Goal: Browse casually

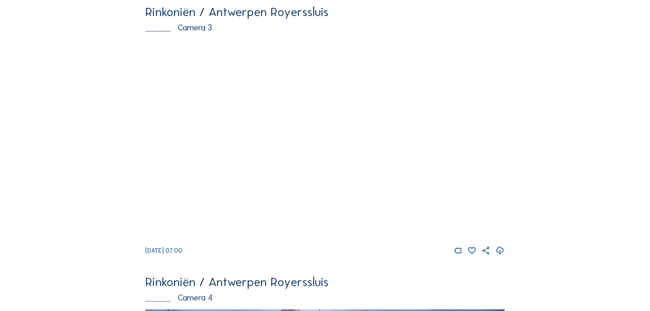
scroll to position [887, 0]
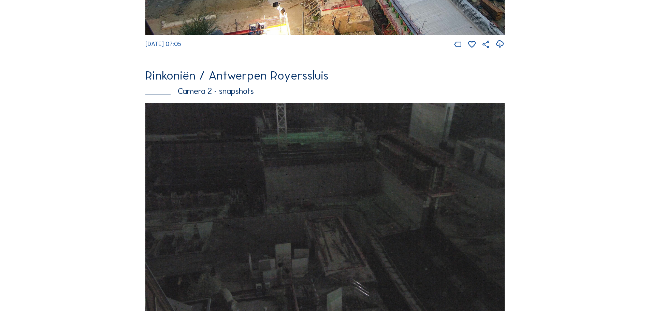
scroll to position [546, 0]
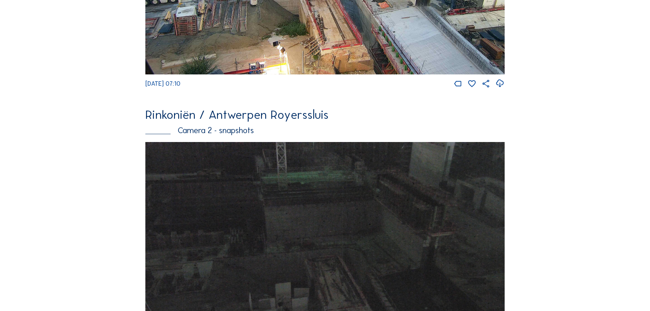
scroll to position [273, 0]
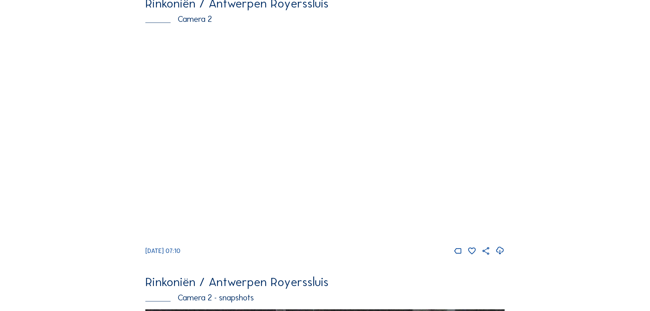
scroll to position [68, 0]
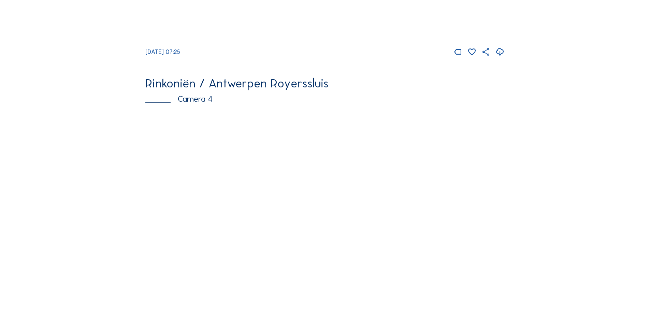
scroll to position [1092, 0]
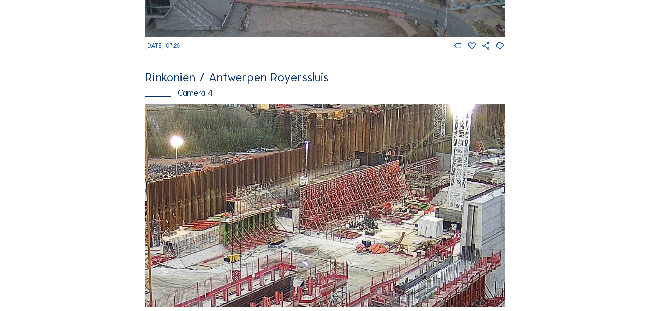
drag, startPoint x: 416, startPoint y: 177, endPoint x: 390, endPoint y: 210, distance: 42.9
click at [390, 210] on img at bounding box center [324, 205] width 359 height 202
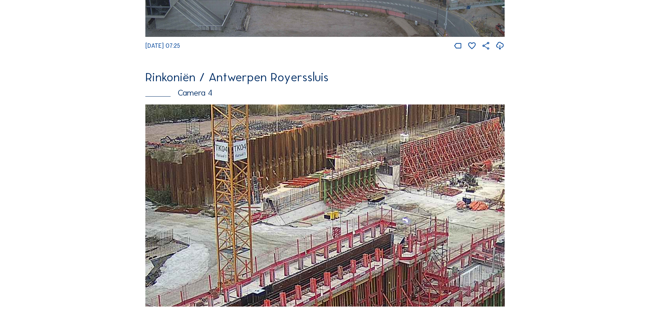
drag, startPoint x: 237, startPoint y: 233, endPoint x: 347, endPoint y: 181, distance: 121.0
click at [342, 186] on img at bounding box center [324, 205] width 359 height 202
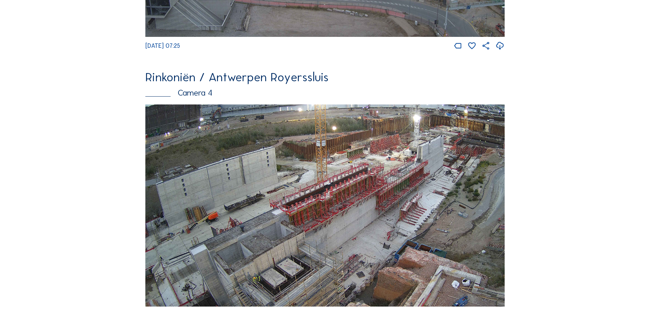
drag, startPoint x: 198, startPoint y: 258, endPoint x: 313, endPoint y: 221, distance: 121.0
click at [313, 221] on img at bounding box center [324, 205] width 359 height 202
